Goal: Transaction & Acquisition: Purchase product/service

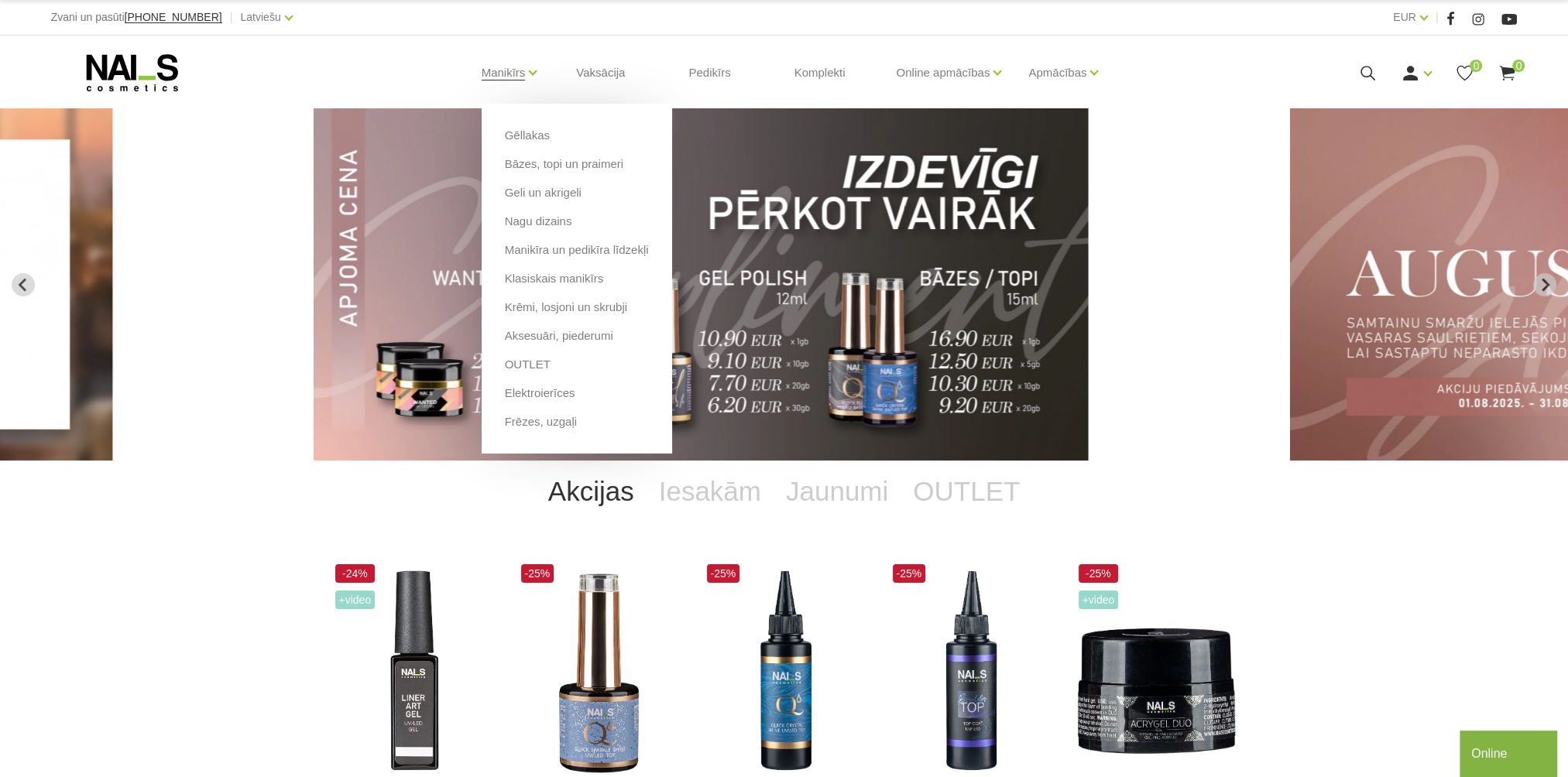
click at [545, 372] on li "OUTLET" at bounding box center [577, 370] width 144 height 28
click at [538, 366] on link "OUTLET" at bounding box center [528, 365] width 46 height 17
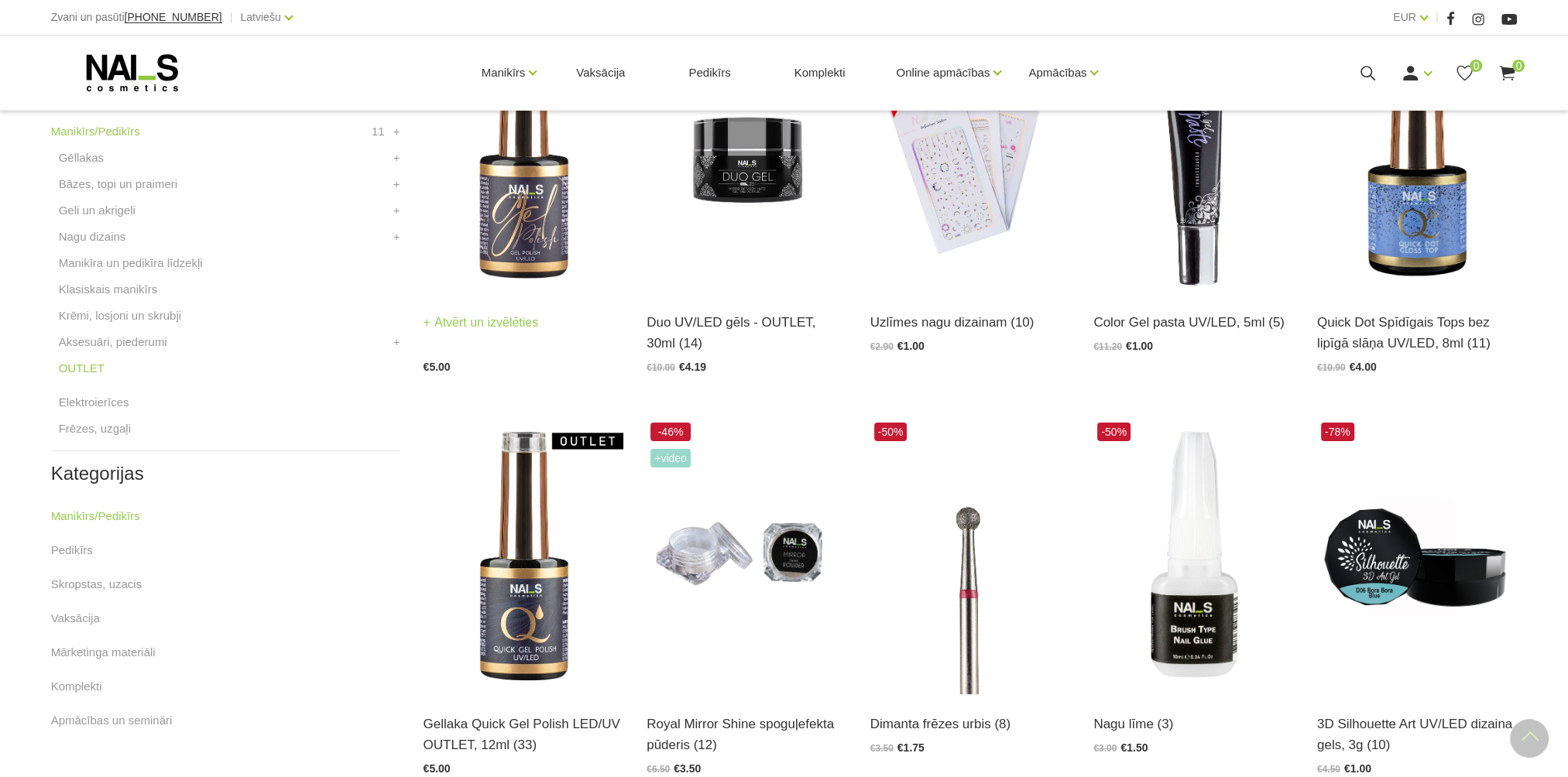
scroll to position [464, 0]
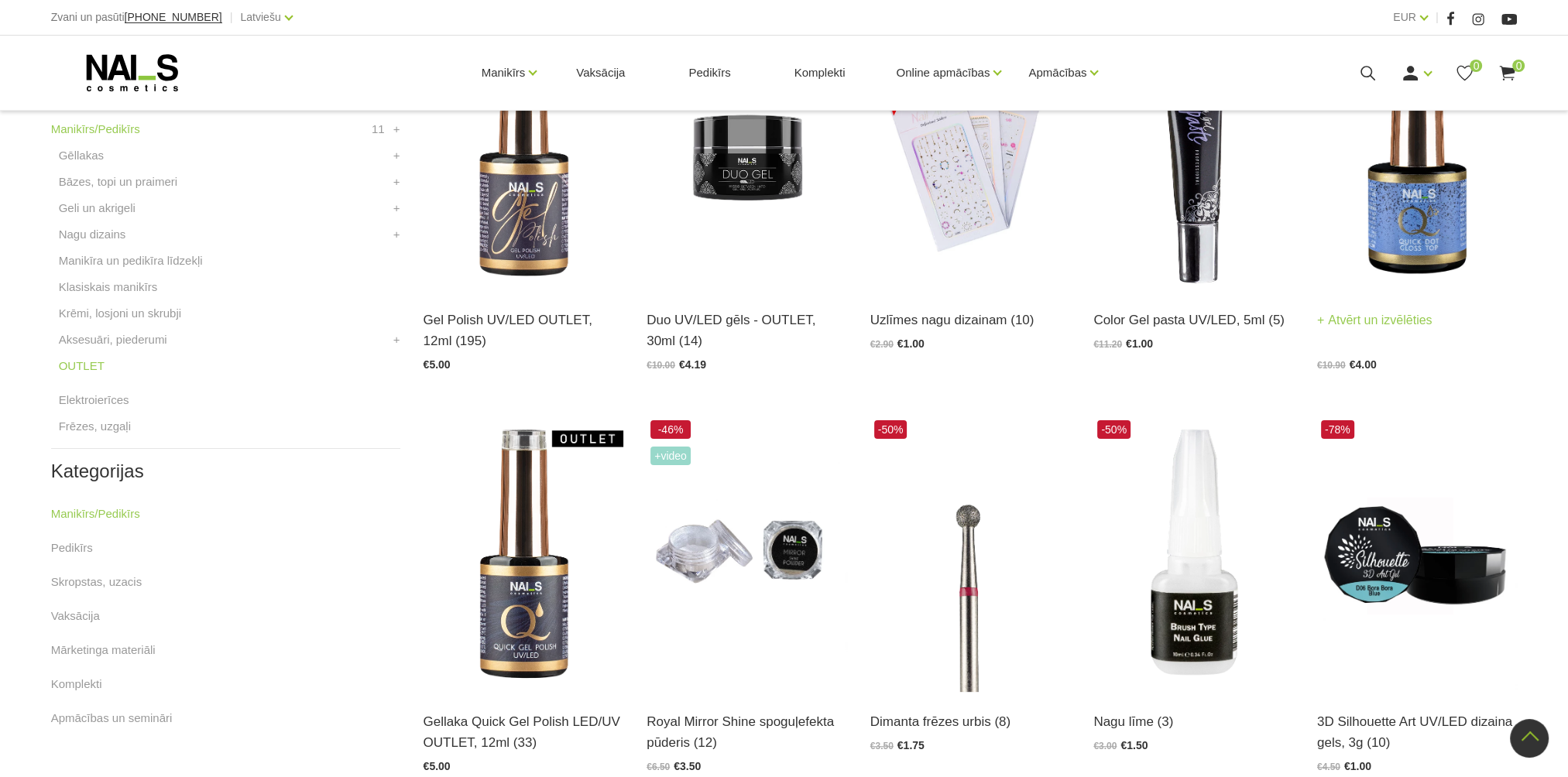
click at [1428, 192] on img at bounding box center [1417, 153] width 200 height 275
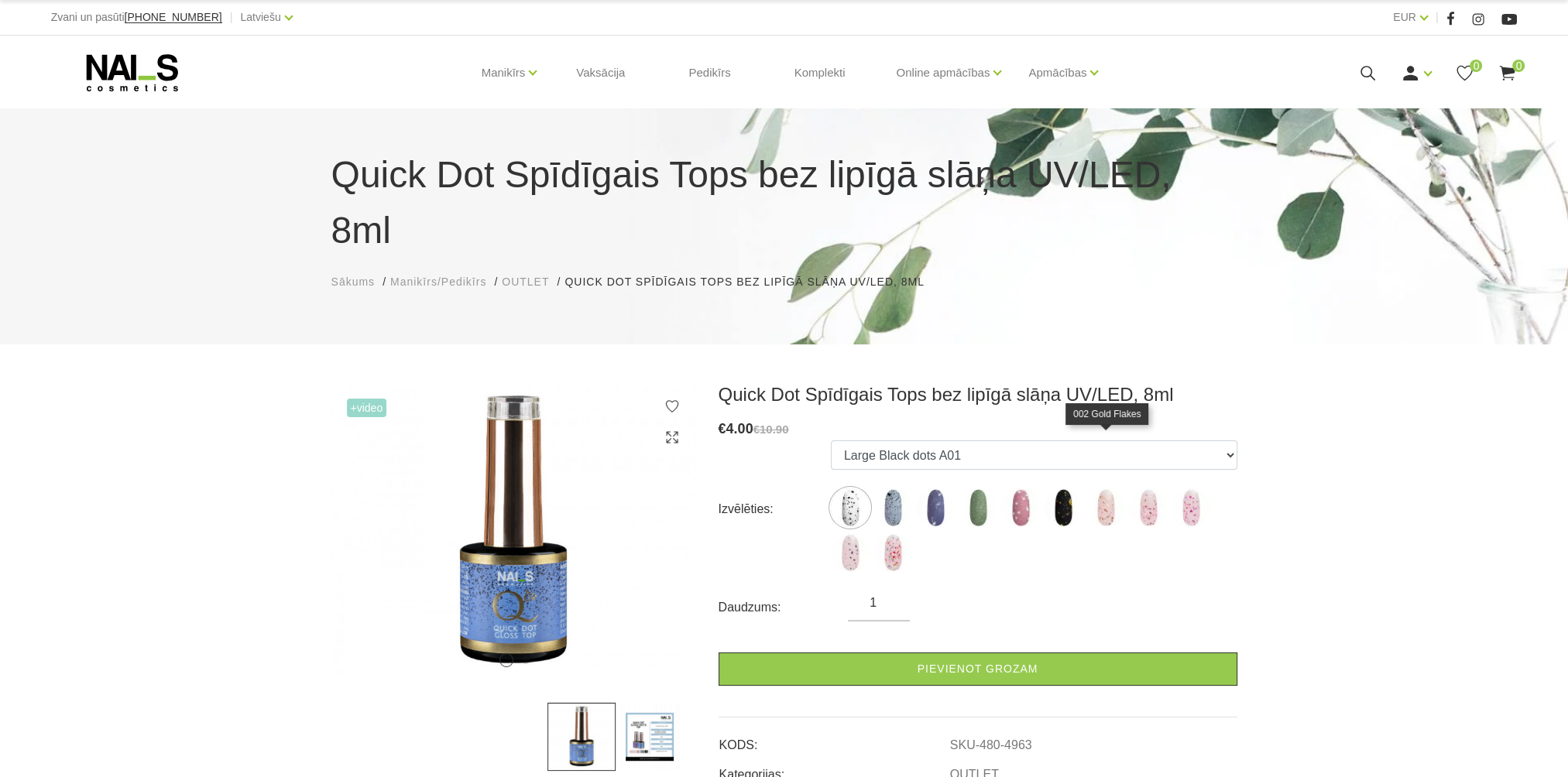
click at [1115, 488] on img at bounding box center [1106, 507] width 39 height 39
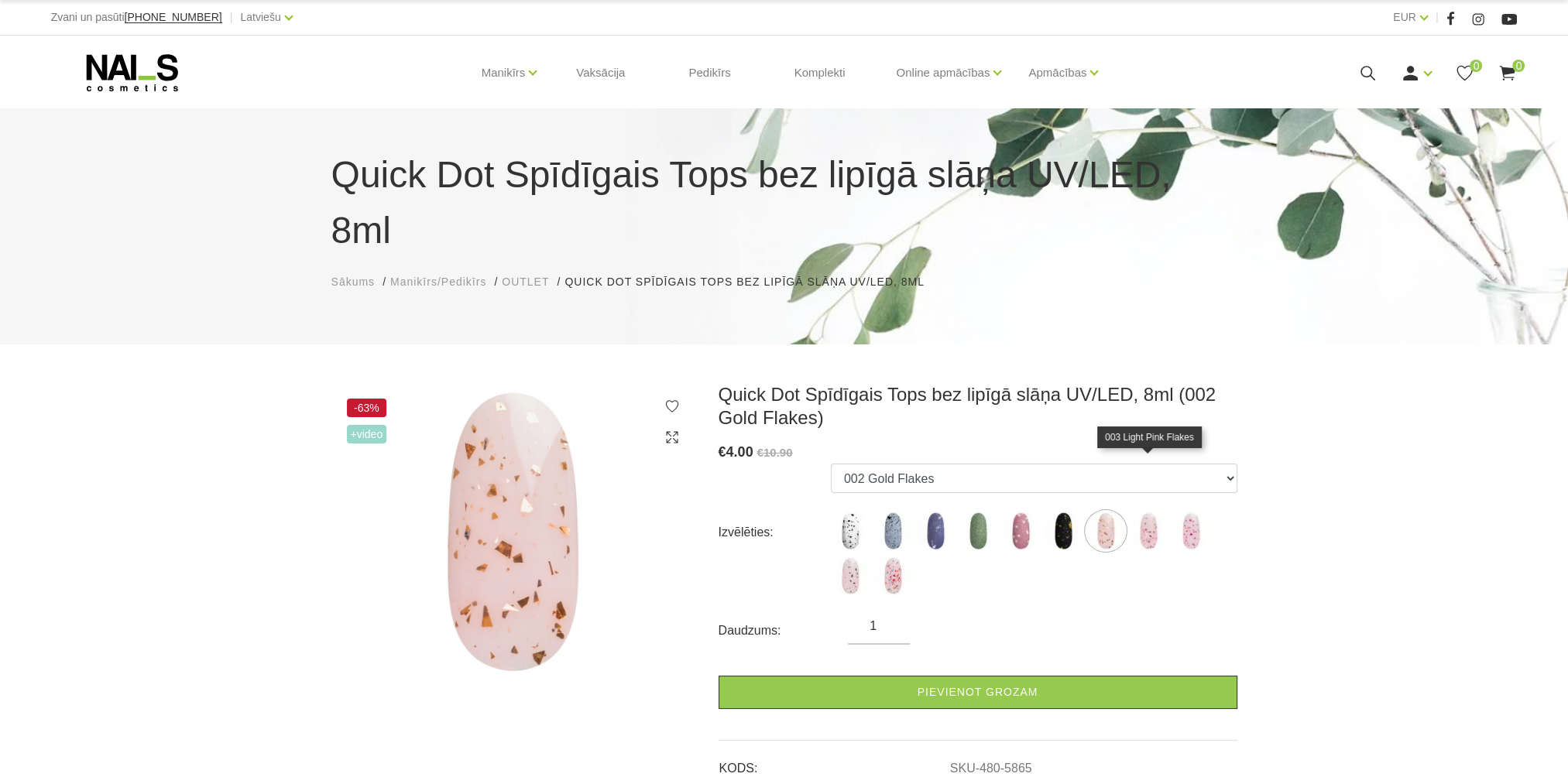
click at [1156, 512] on img at bounding box center [1148, 531] width 39 height 39
select select "5866"
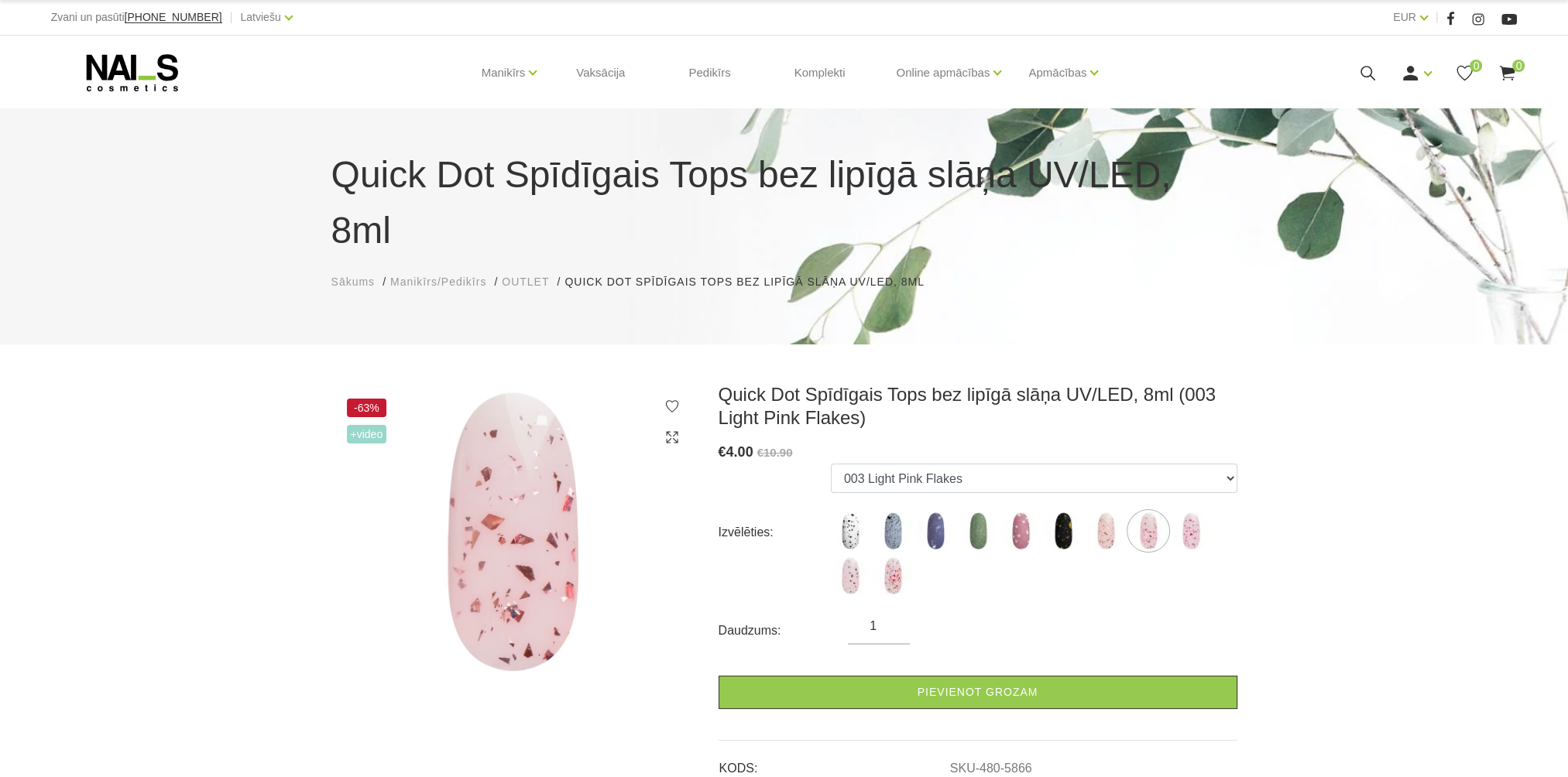
click at [129, 71] on icon at bounding box center [132, 73] width 162 height 39
